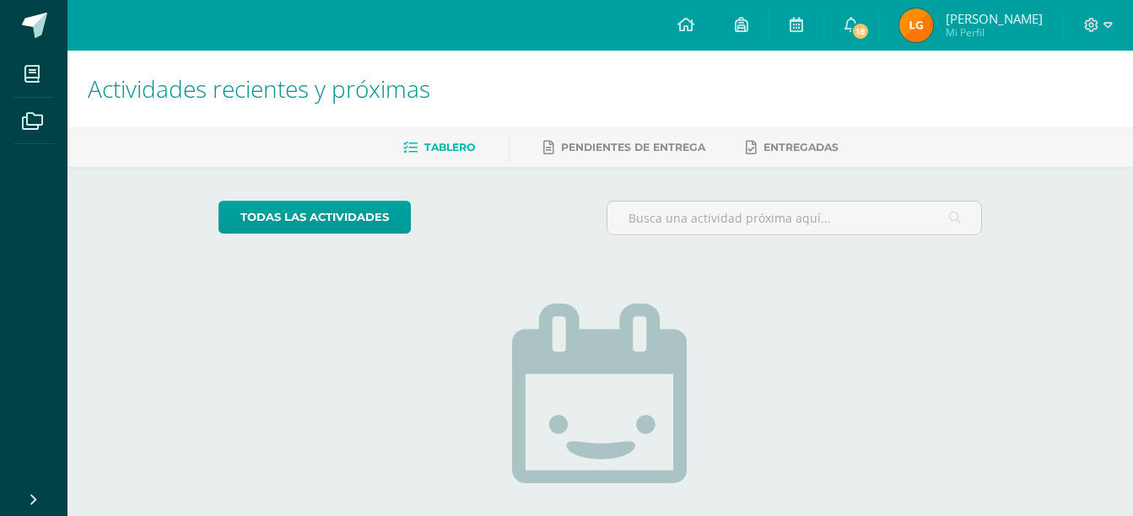
click at [933, 29] on img at bounding box center [916, 25] width 34 height 34
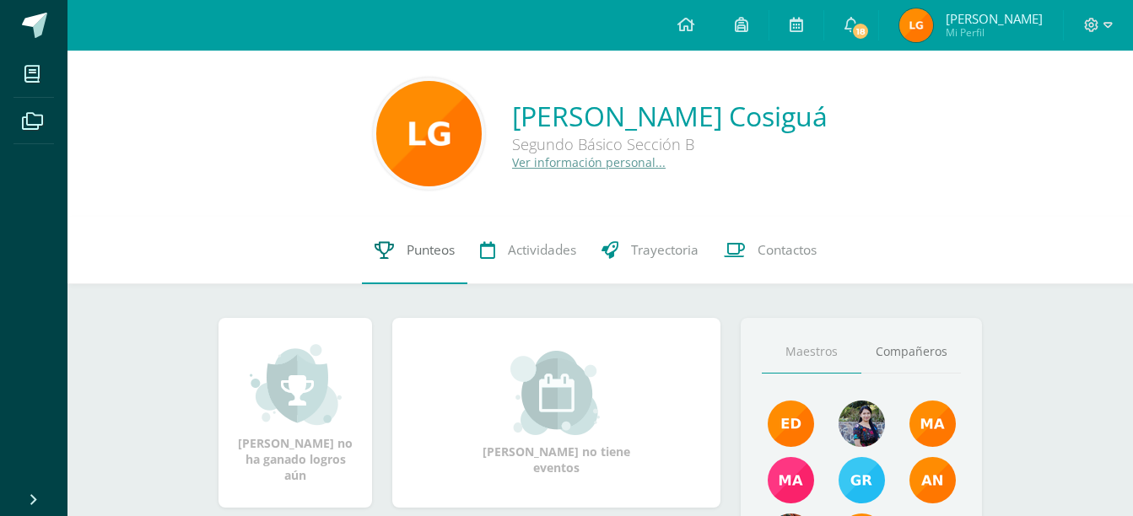
click at [426, 237] on link "Punteos" at bounding box center [414, 250] width 105 height 67
